Goal: Task Accomplishment & Management: Complete application form

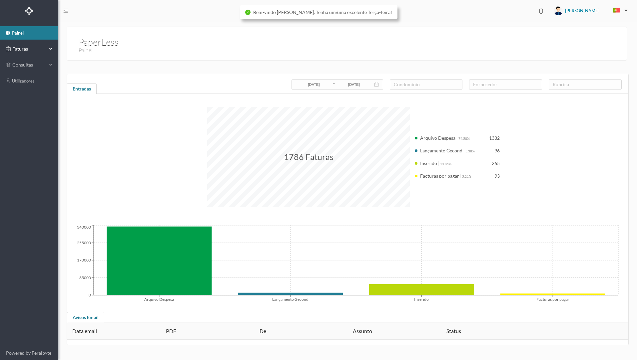
click at [34, 53] on div "Faturas" at bounding box center [26, 48] width 41 height 13
click at [32, 81] on link "arquivadas" at bounding box center [29, 80] width 58 height 13
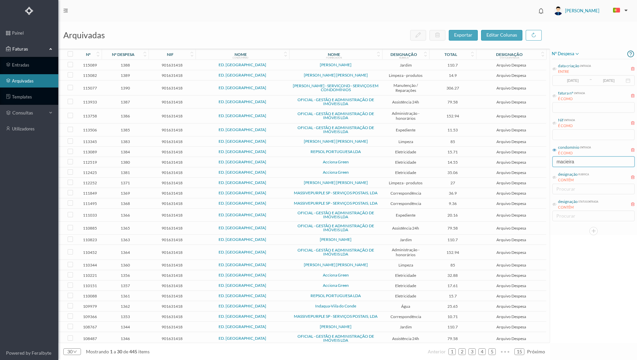
drag, startPoint x: 582, startPoint y: 163, endPoint x: 548, endPoint y: 158, distance: 35.0
click at [552, 160] on input "macieira" at bounding box center [593, 162] width 82 height 11
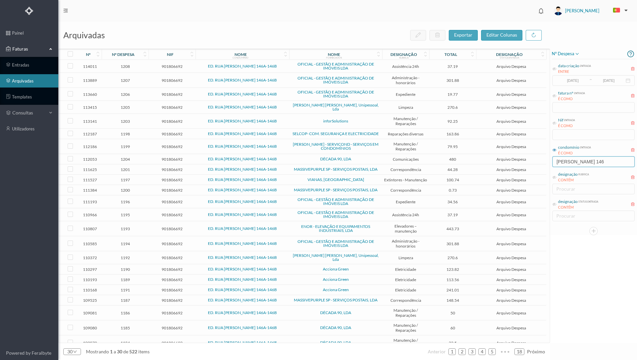
type input "[PERSON_NAME] 146"
click at [307, 266] on td "Acciona Green" at bounding box center [335, 269] width 93 height 10
click at [305, 288] on td "Acciona Green" at bounding box center [335, 290] width 93 height 10
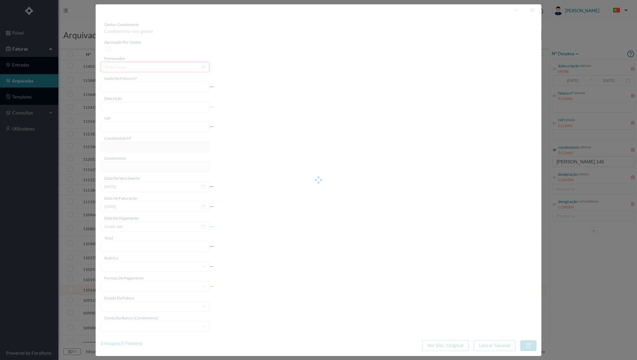
type input "FT P25/036277"
type input "[PERSON_NAME] 170 ([DATE] a [DATE])"
type input "901806692"
type input "[DATE]"
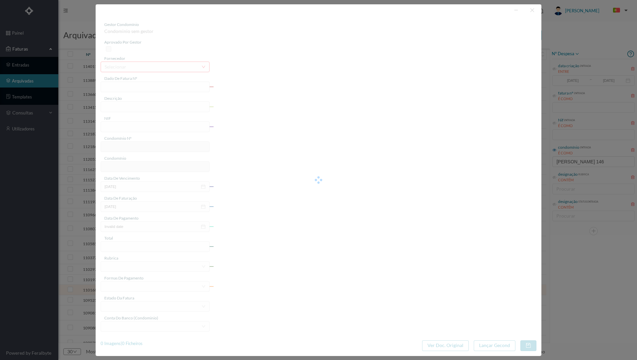
type input "[DATE]"
type input "241.01"
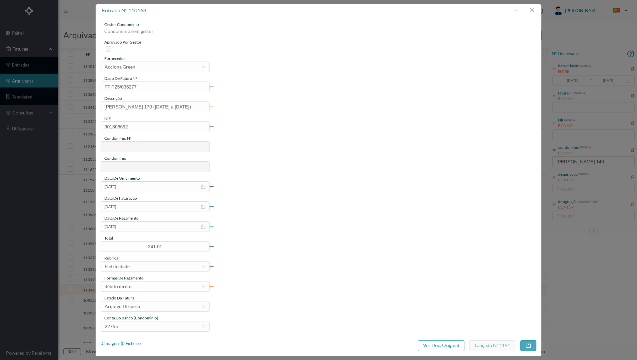
type input "815"
type input "ED. RUA [PERSON_NAME] 146A-146B"
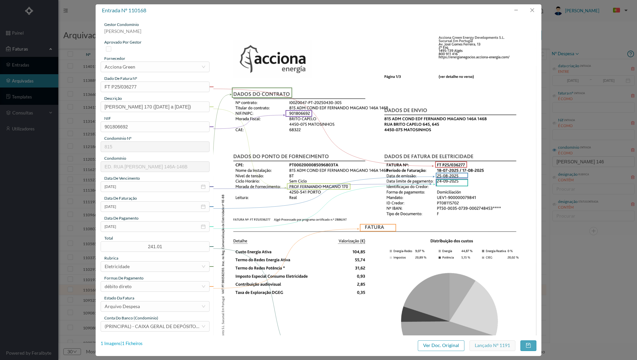
click at [137, 344] on div "1 Imagens | 1 Ficheiros" at bounding box center [122, 344] width 42 height 7
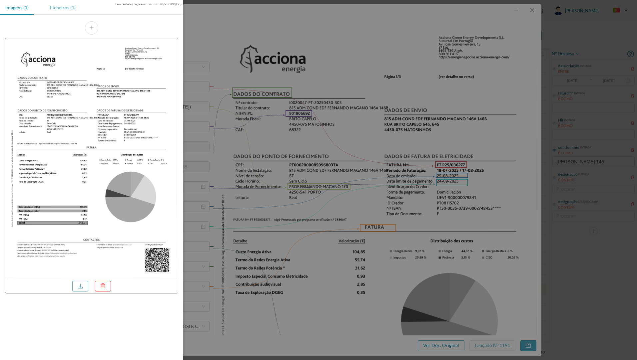
click at [62, 8] on div "Ficheiros (1)" at bounding box center [63, 7] width 36 height 15
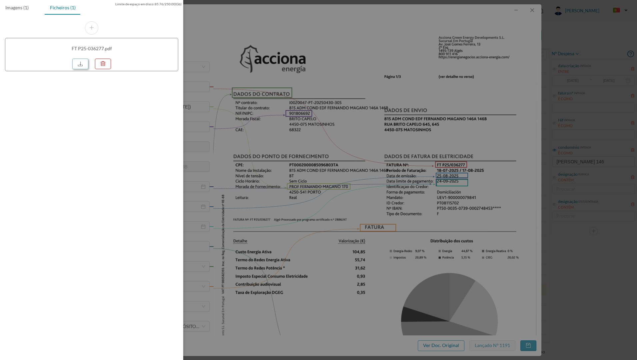
click at [85, 63] on link at bounding box center [80, 64] width 16 height 11
